Goal: Communication & Community: Answer question/provide support

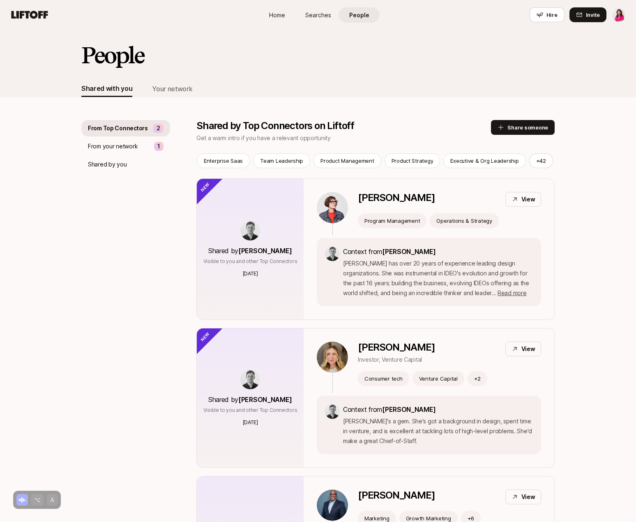
click at [285, 14] on link "Home" at bounding box center [276, 14] width 41 height 15
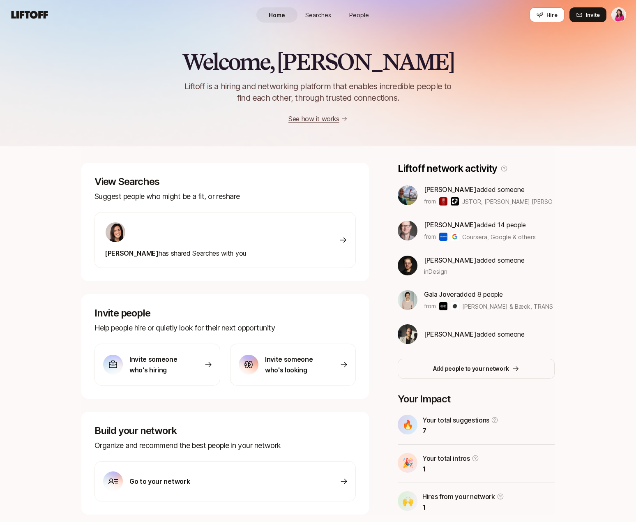
click at [315, 18] on span "Searches" at bounding box center [318, 15] width 26 height 9
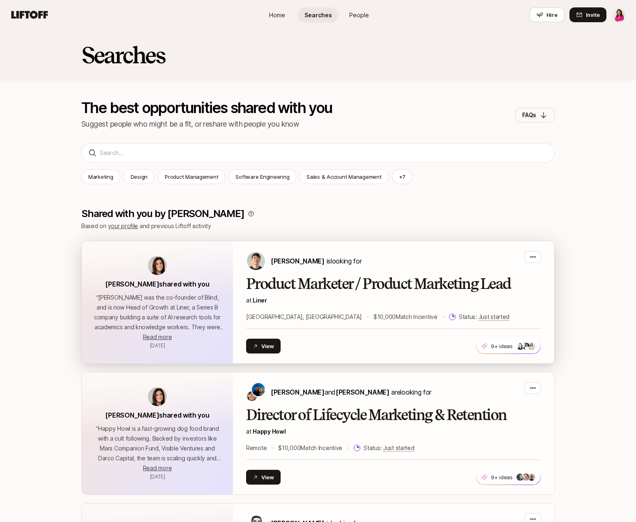
click at [428, 266] on div "[PERSON_NAME] is looking for" at bounding box center [393, 261] width 295 height 20
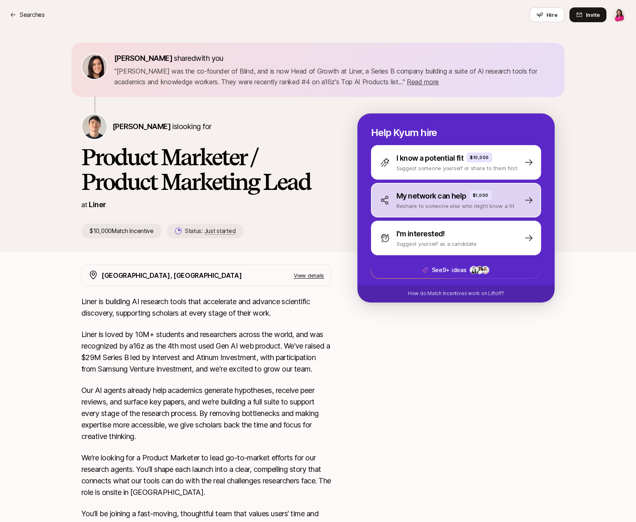
click at [430, 198] on p "My network can help" at bounding box center [431, 196] width 70 height 12
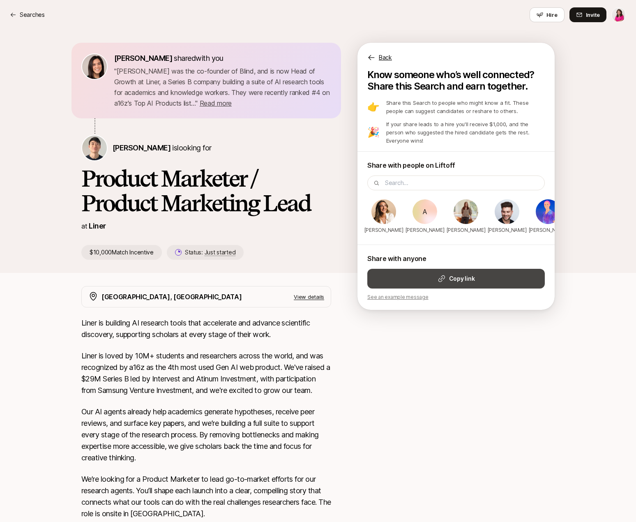
click at [451, 274] on strong "Copy link" at bounding box center [461, 279] width 25 height 10
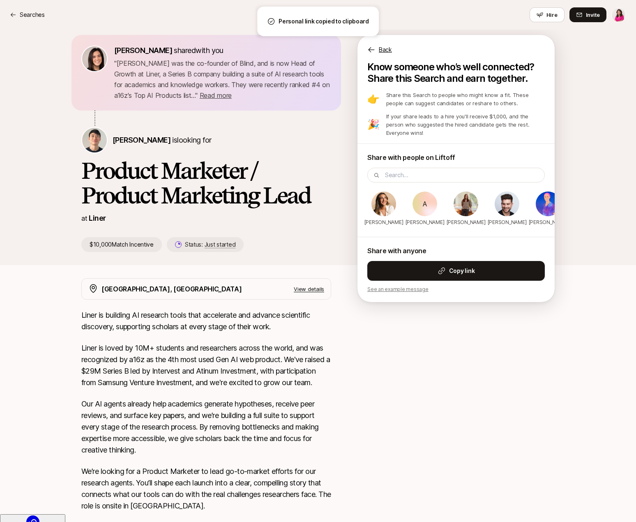
scroll to position [9, 0]
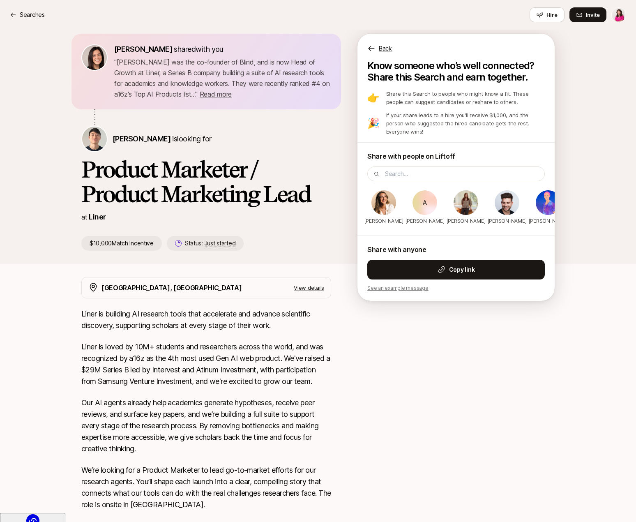
click at [380, 46] on p "Back" at bounding box center [385, 49] width 13 height 10
